Goal: Task Accomplishment & Management: Manage account settings

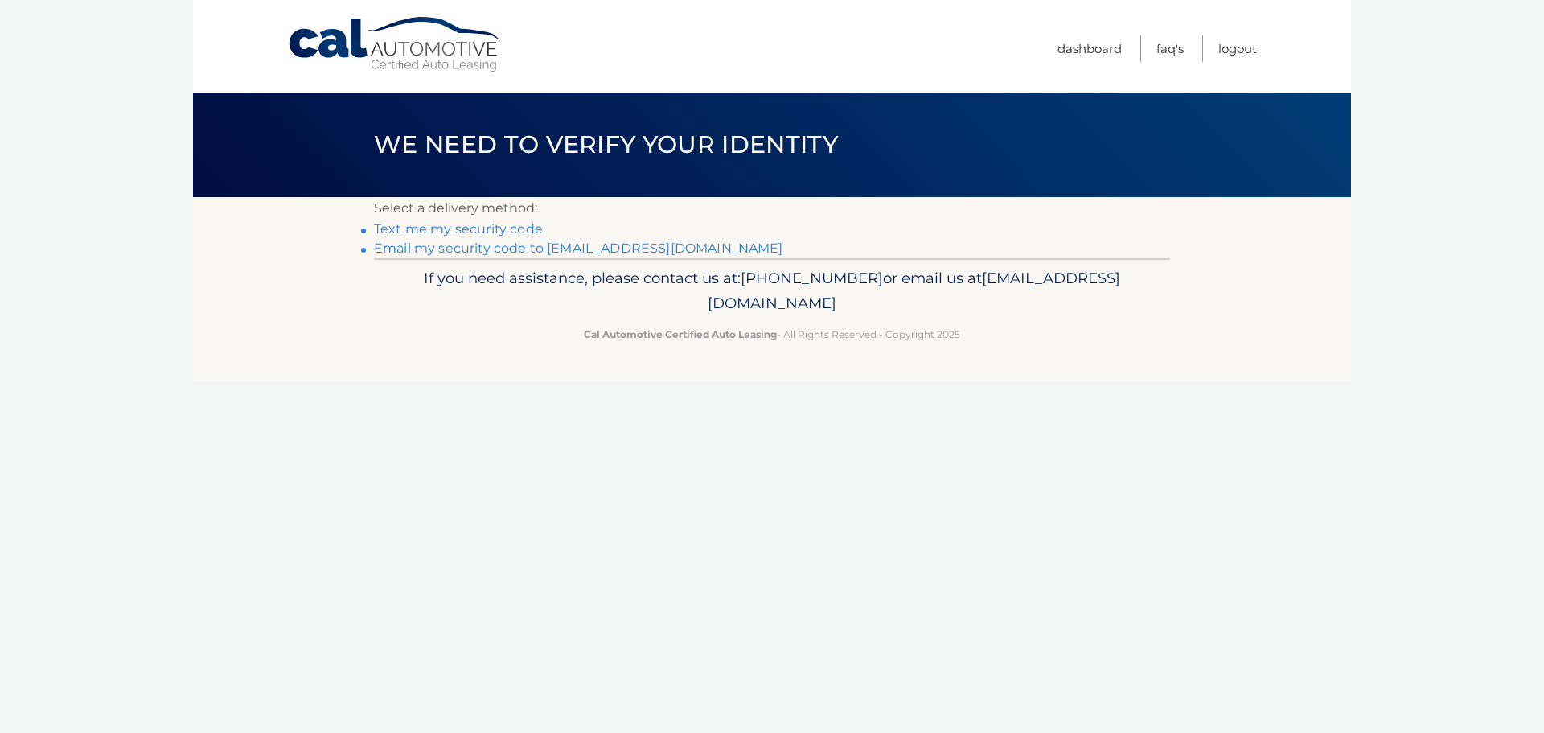
click at [492, 253] on link "Email my security code to m*********@calautomotive.com" at bounding box center [578, 247] width 409 height 15
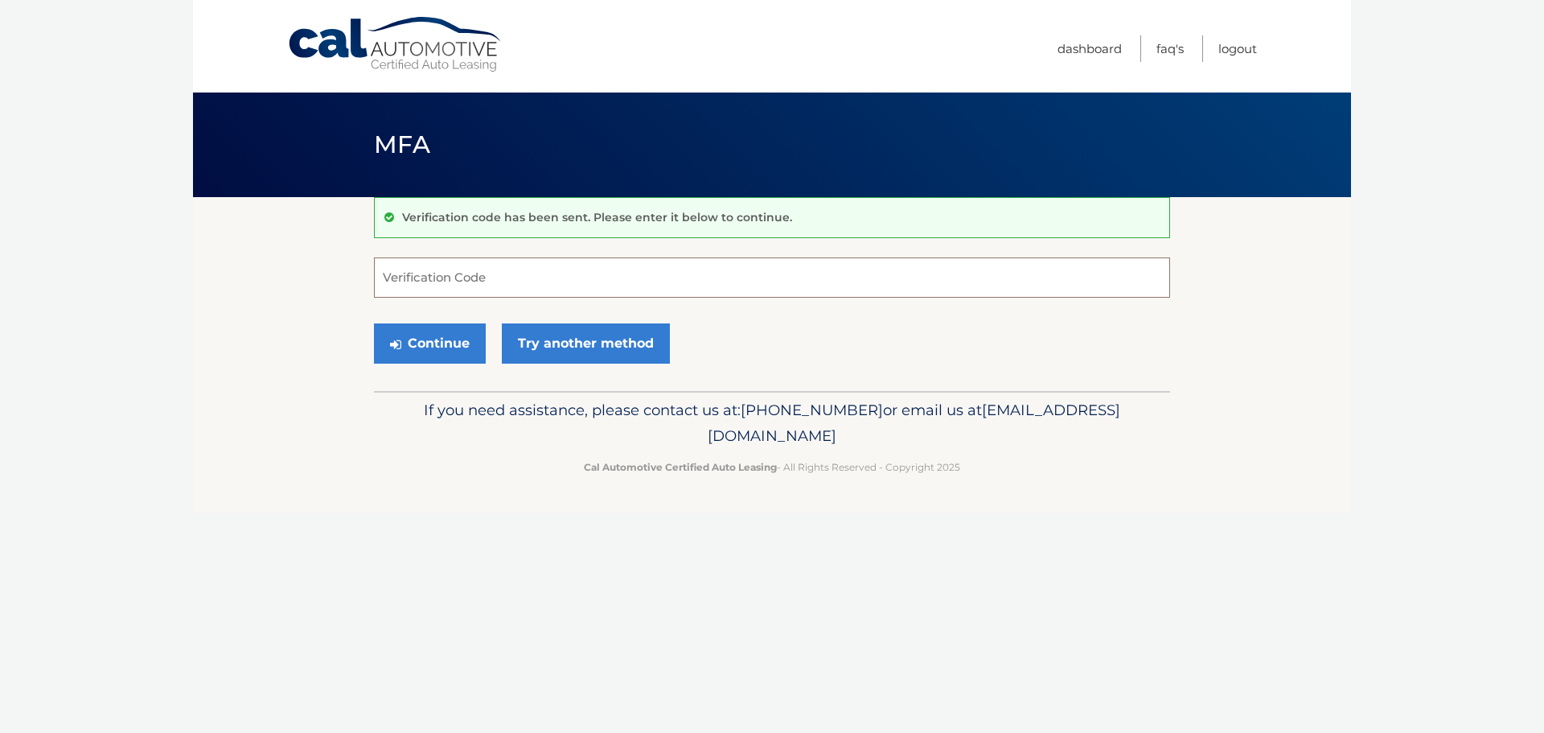
click at [433, 281] on input "Verification Code" at bounding box center [772, 277] width 796 height 40
type input "496930"
click at [374, 323] on button "Continue" at bounding box center [430, 343] width 112 height 40
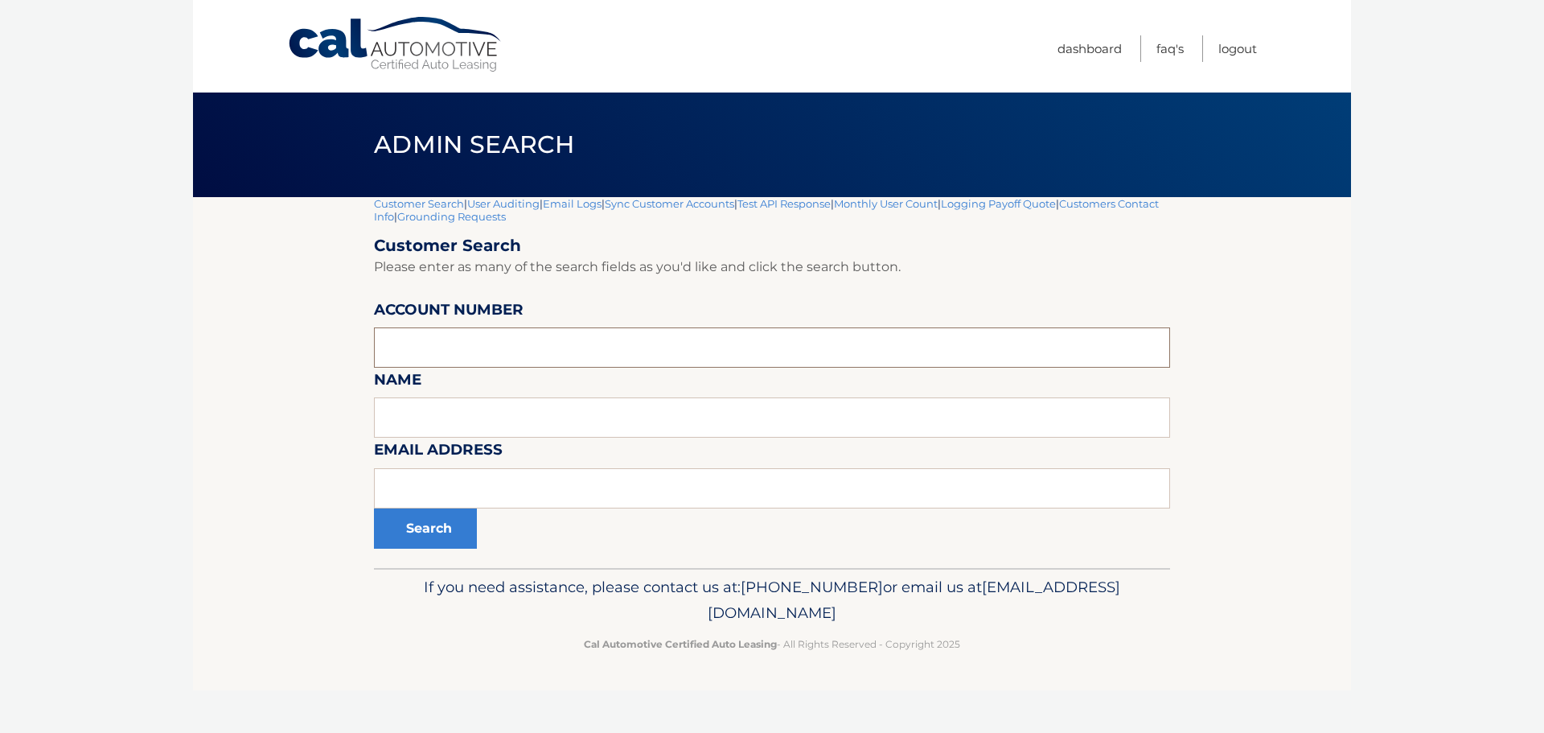
click at [418, 356] on input "text" at bounding box center [772, 347] width 796 height 40
type input "44455542456"
click at [374, 508] on button "Search" at bounding box center [425, 528] width 103 height 40
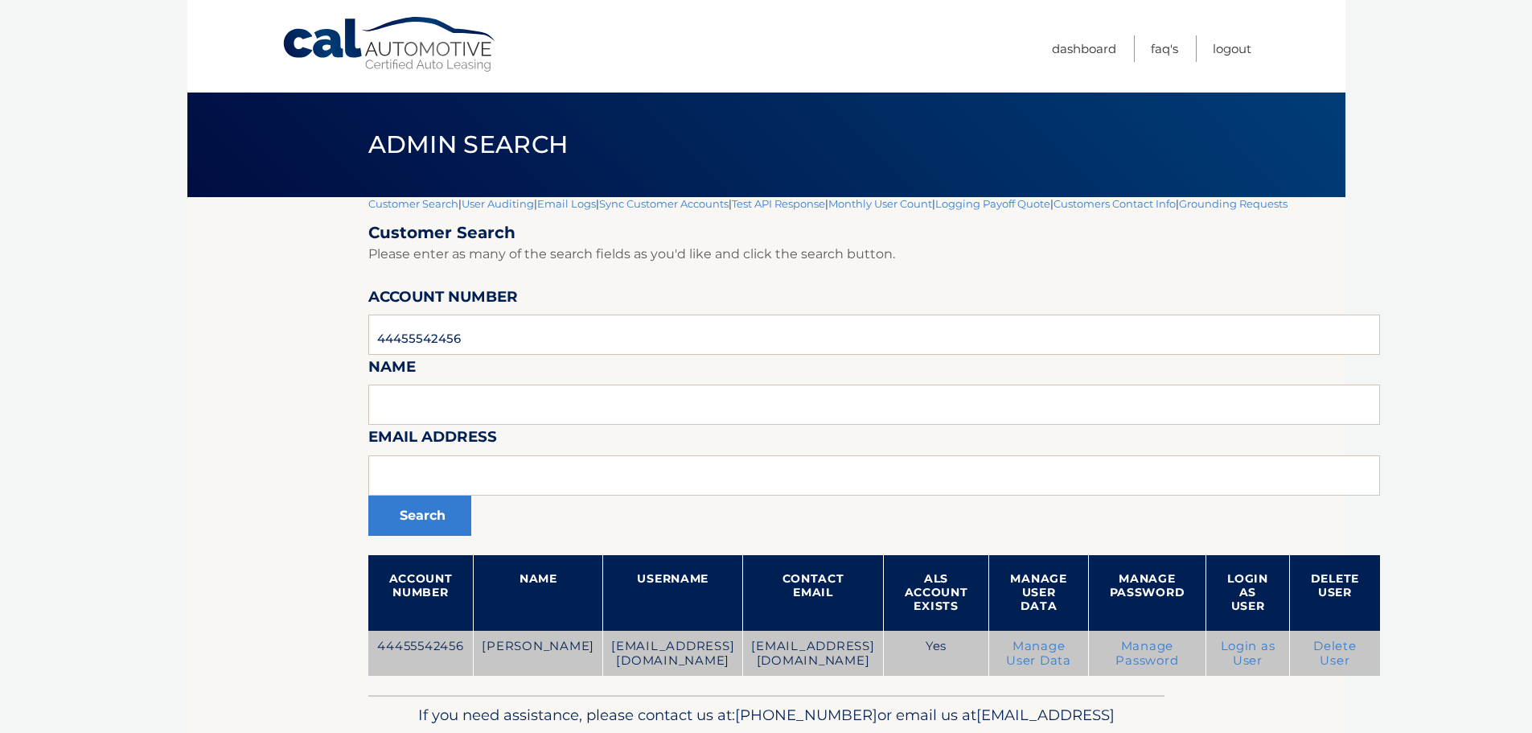
click at [1313, 652] on link "Delete User" at bounding box center [1334, 653] width 43 height 29
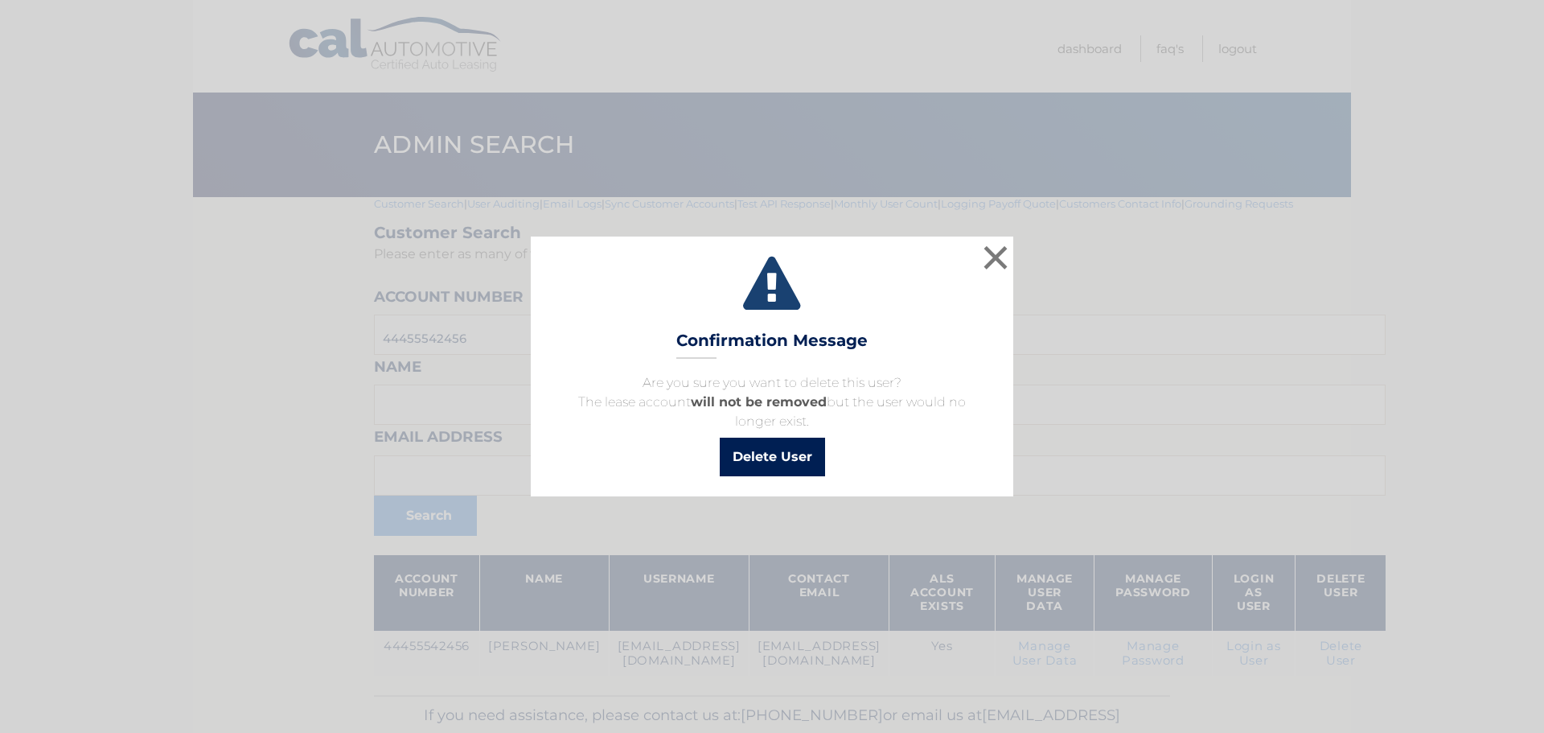
click at [775, 459] on button "Delete User" at bounding box center [772, 456] width 105 height 39
